Goal: Task Accomplishment & Management: Manage account settings

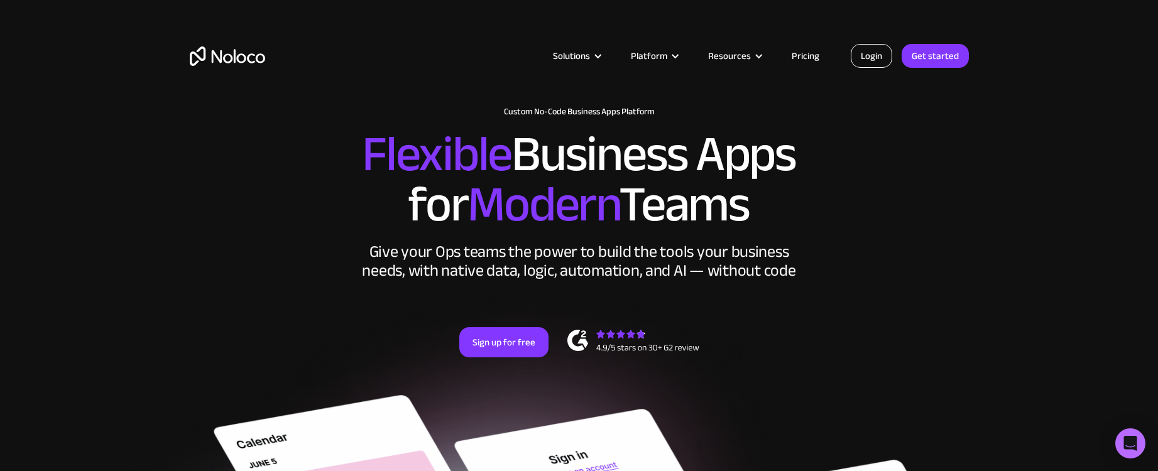
click at [879, 55] on link "Login" at bounding box center [871, 56] width 41 height 24
click at [870, 60] on link "Login" at bounding box center [871, 56] width 41 height 24
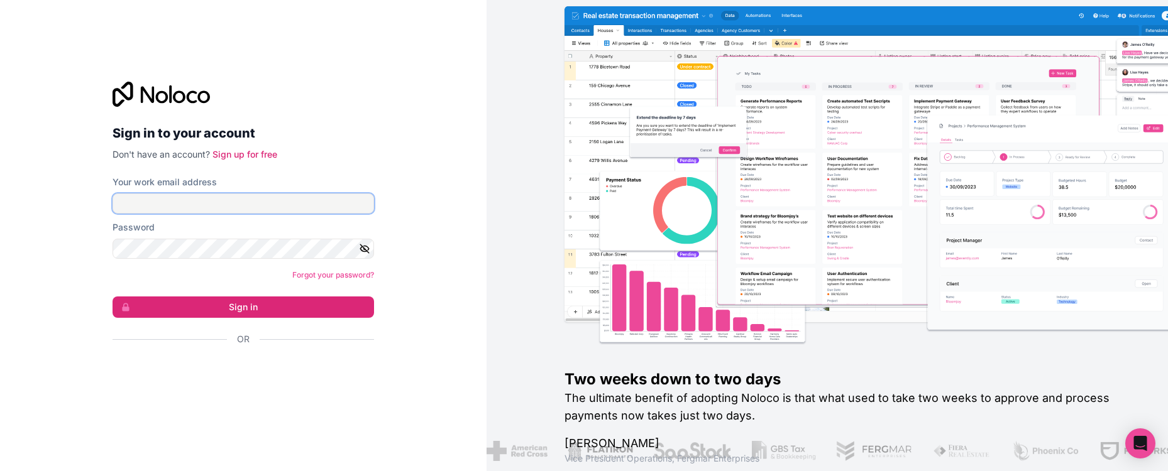
click at [284, 209] on input "Your work email address" at bounding box center [242, 204] width 261 height 20
click at [0, 471] on com-1password-button at bounding box center [0, 471] width 0 height 0
type input "support@automationhelpers.com"
click at [112, 297] on button "Sign in" at bounding box center [242, 307] width 261 height 21
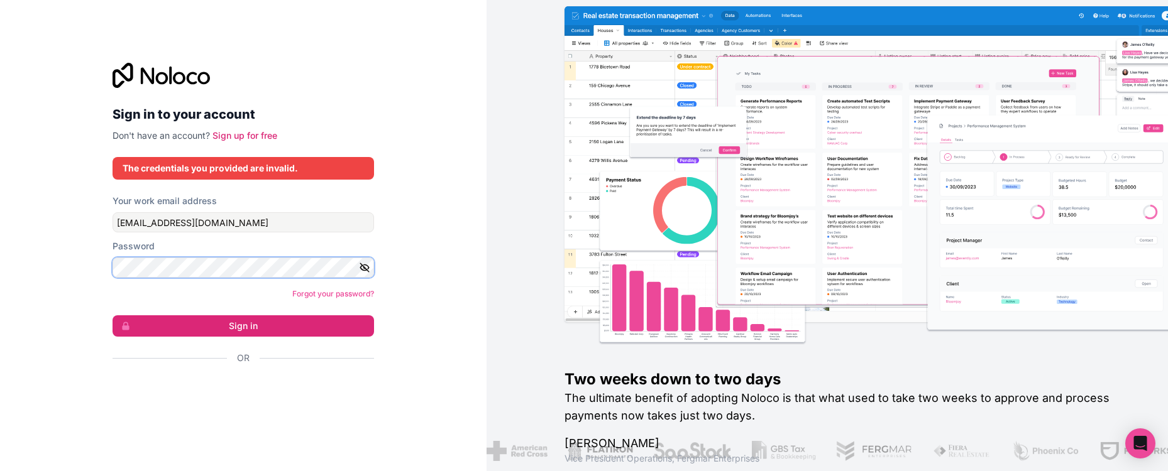
click at [112, 315] on button "Sign in" at bounding box center [242, 325] width 261 height 21
